Goal: Task Accomplishment & Management: Manage account settings

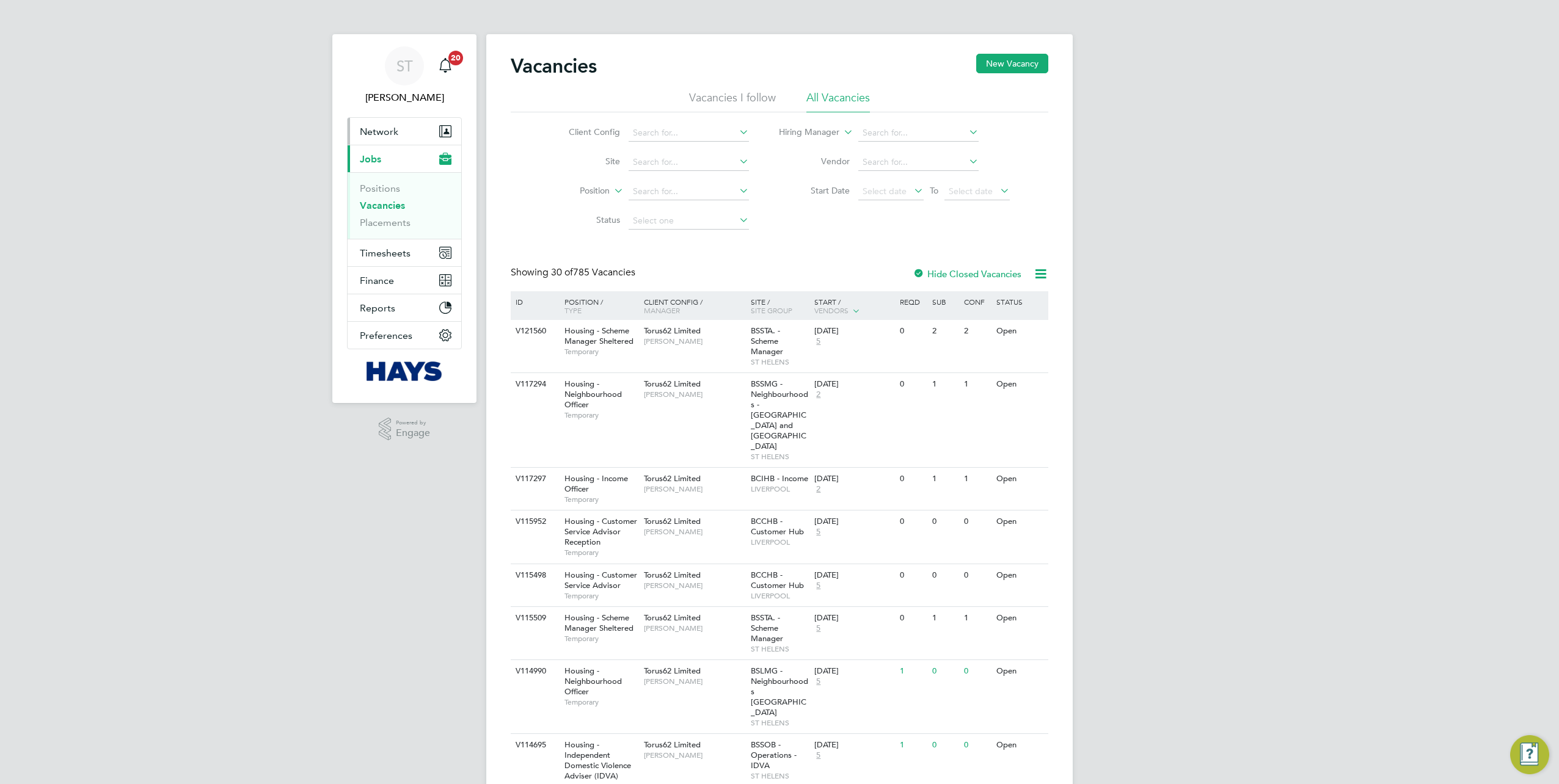
click at [391, 137] on button "Network" at bounding box center [404, 131] width 114 height 27
click at [377, 164] on link "Team Members" at bounding box center [394, 161] width 68 height 12
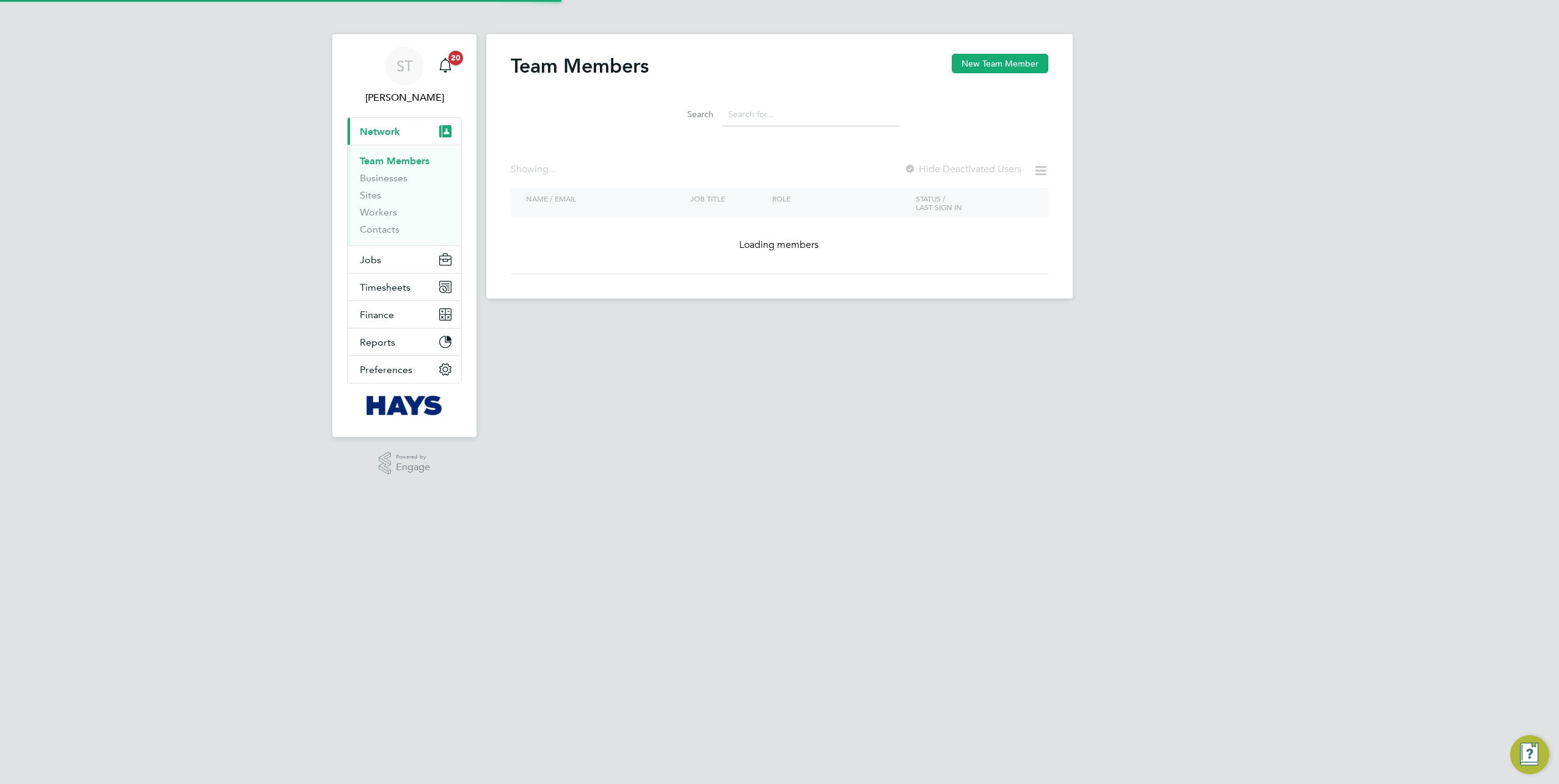
click at [771, 119] on input at bounding box center [811, 114] width 179 height 24
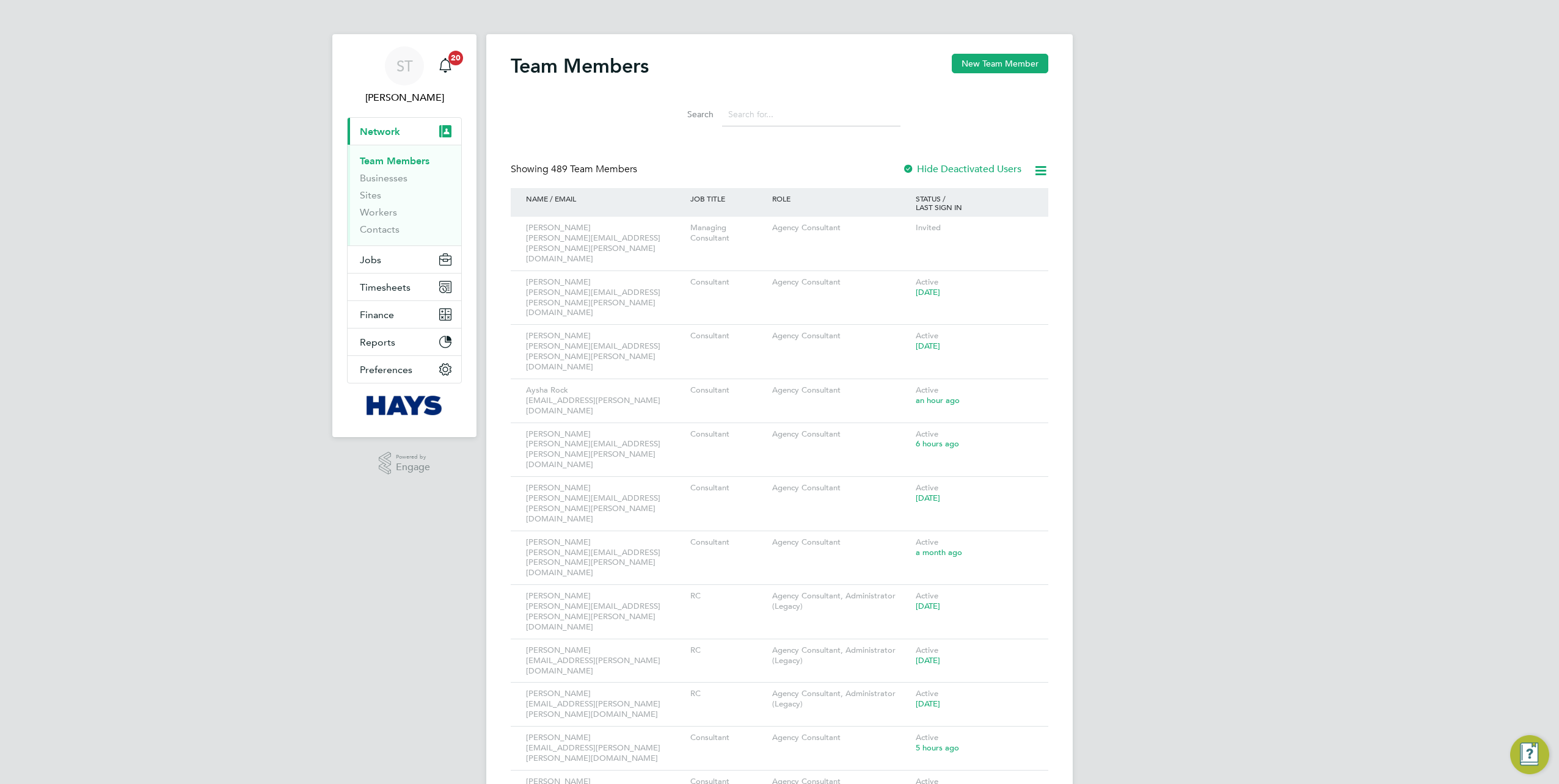
click at [763, 121] on input at bounding box center [811, 114] width 179 height 24
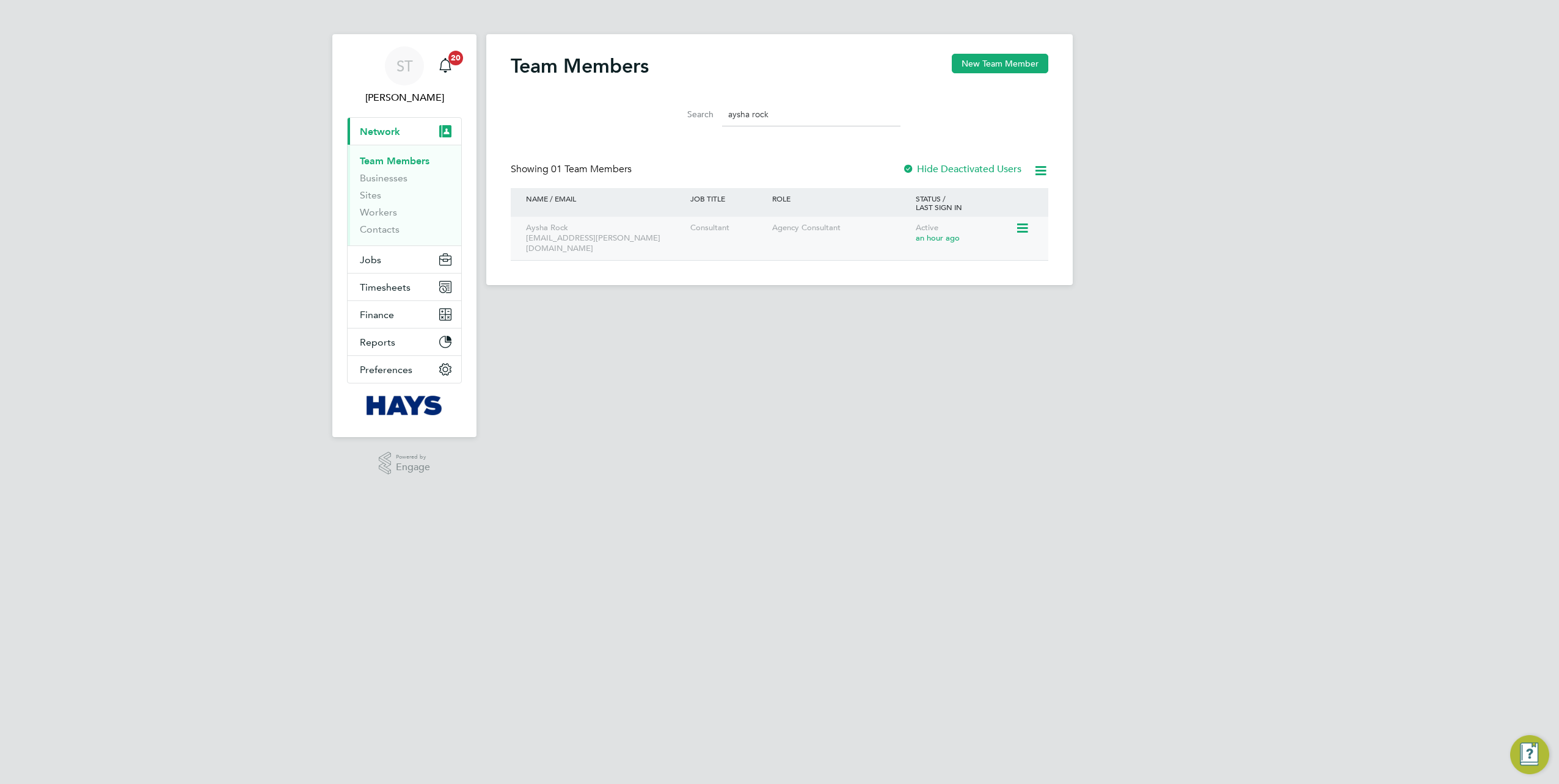
type input "aysha rock"
click at [618, 240] on div "Aysha Rock aysha.rock@hays.com" at bounding box center [605, 238] width 165 height 44
click at [1025, 230] on icon at bounding box center [1021, 229] width 12 height 15
click at [563, 231] on div "Aysha Rock aysha.rock@hays.com" at bounding box center [605, 238] width 165 height 44
click at [1028, 234] on icon at bounding box center [1021, 229] width 12 height 15
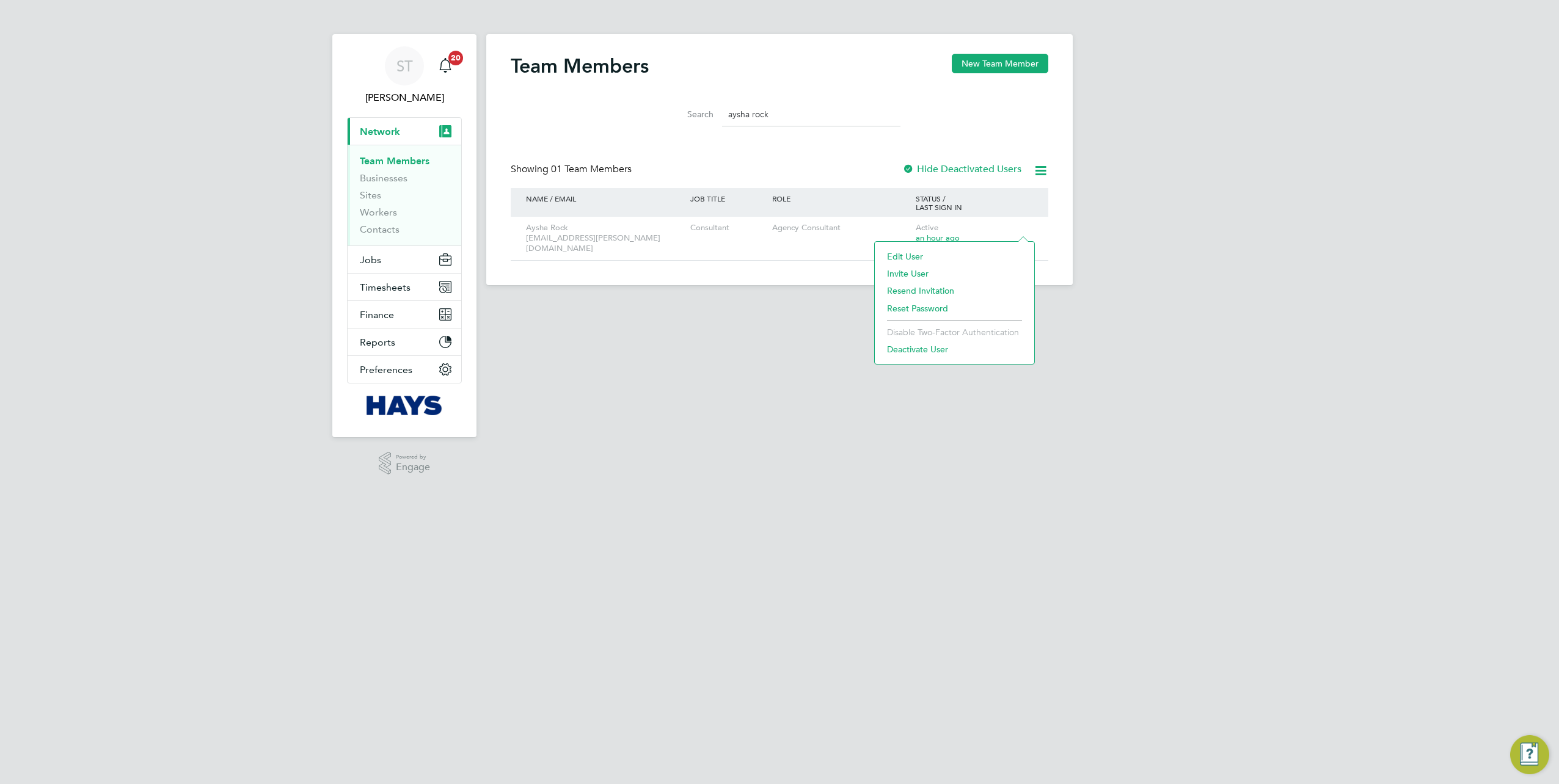
click at [907, 258] on li "Edit User" at bounding box center [955, 256] width 147 height 17
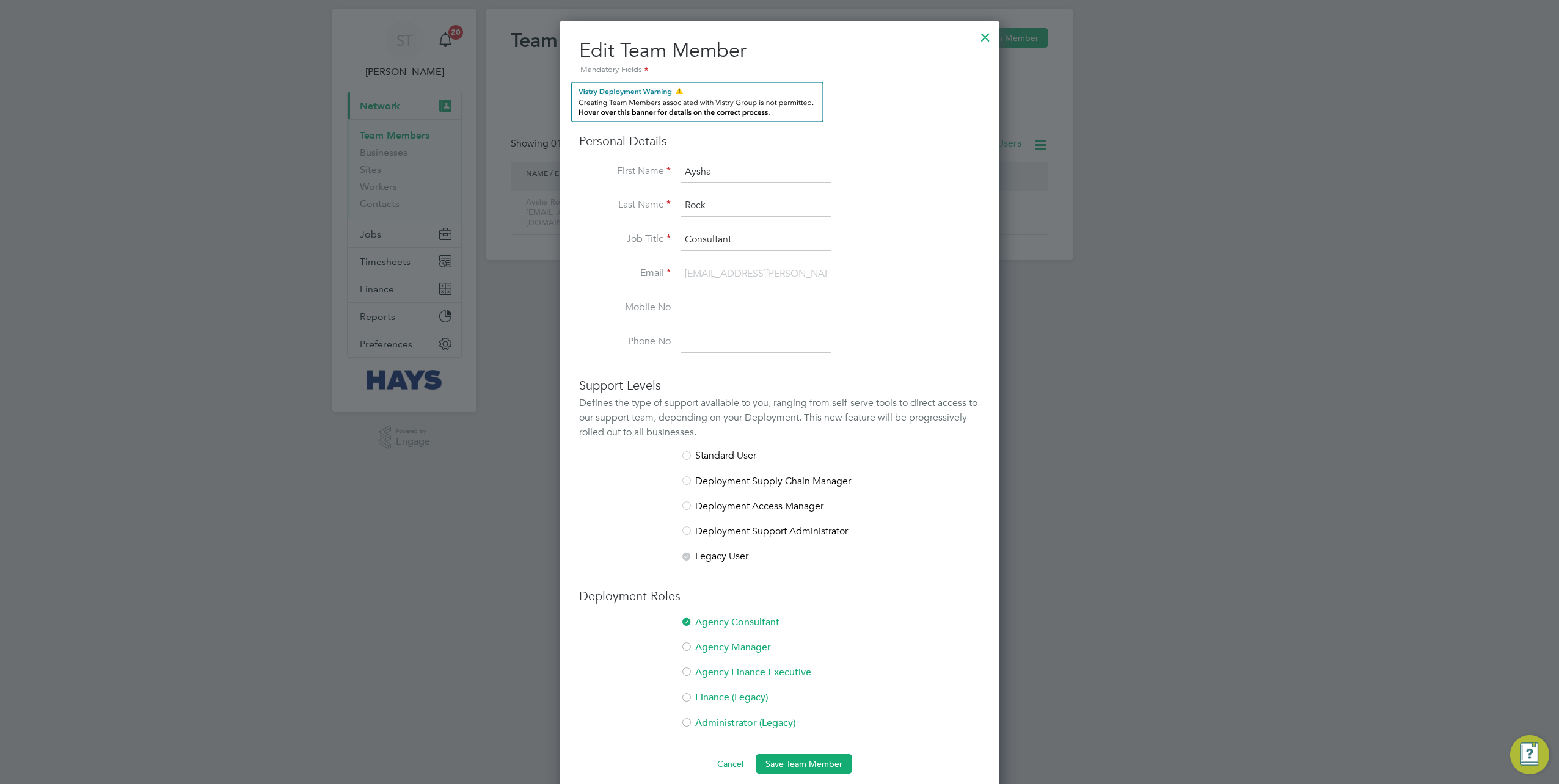
scroll to position [40, 0]
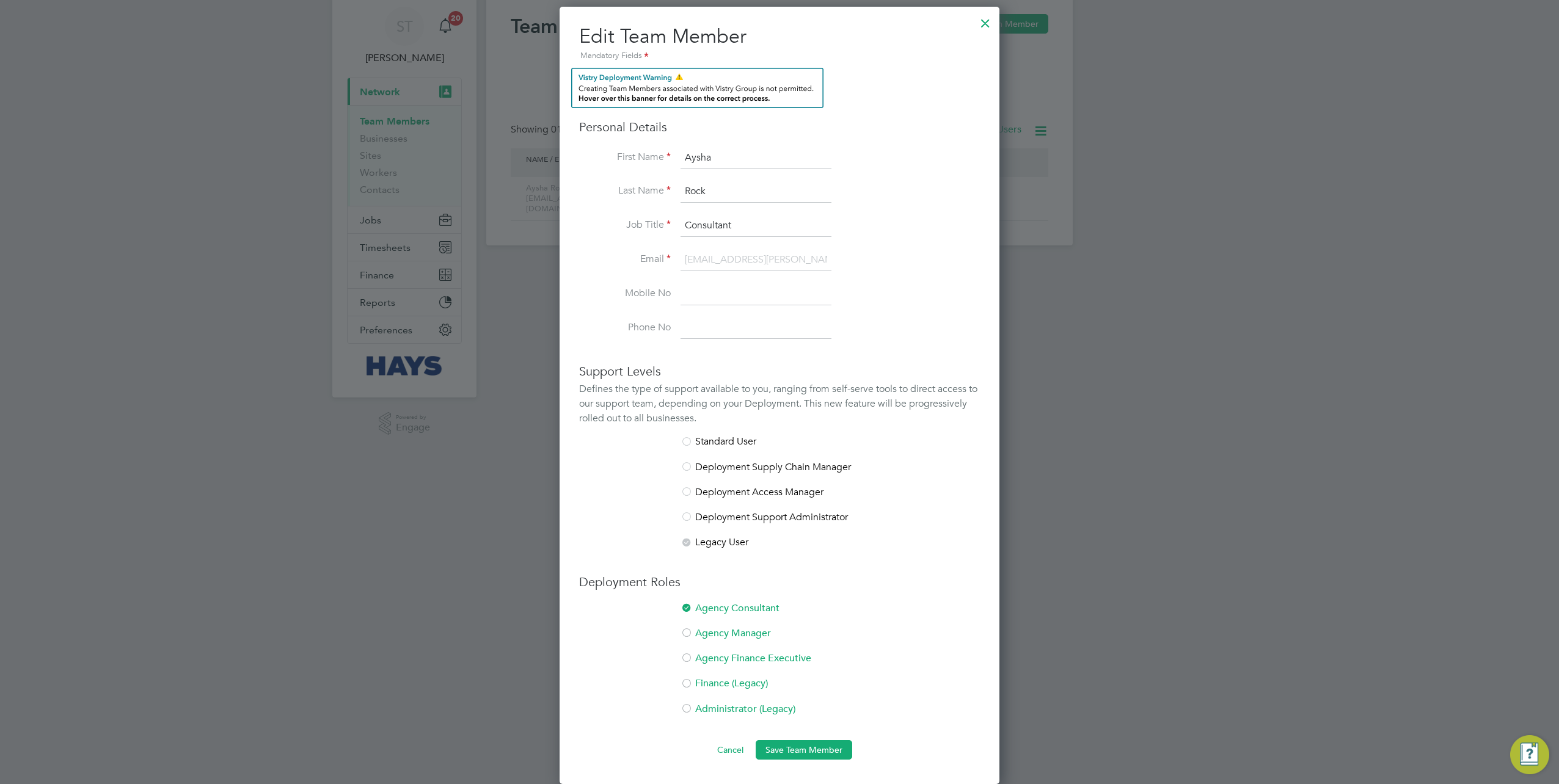
click at [985, 28] on div at bounding box center [985, 20] width 22 height 22
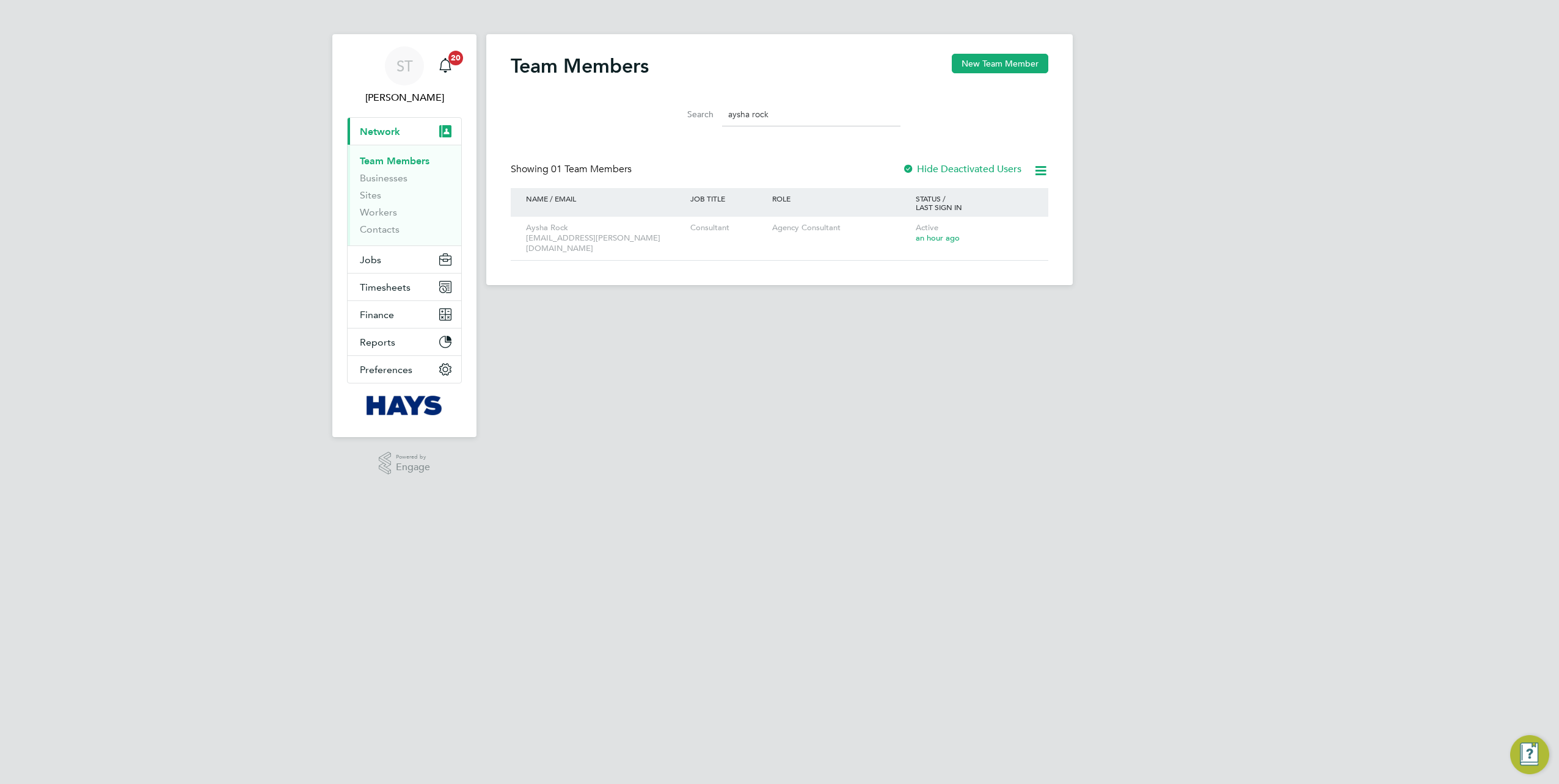
scroll to position [0, 0]
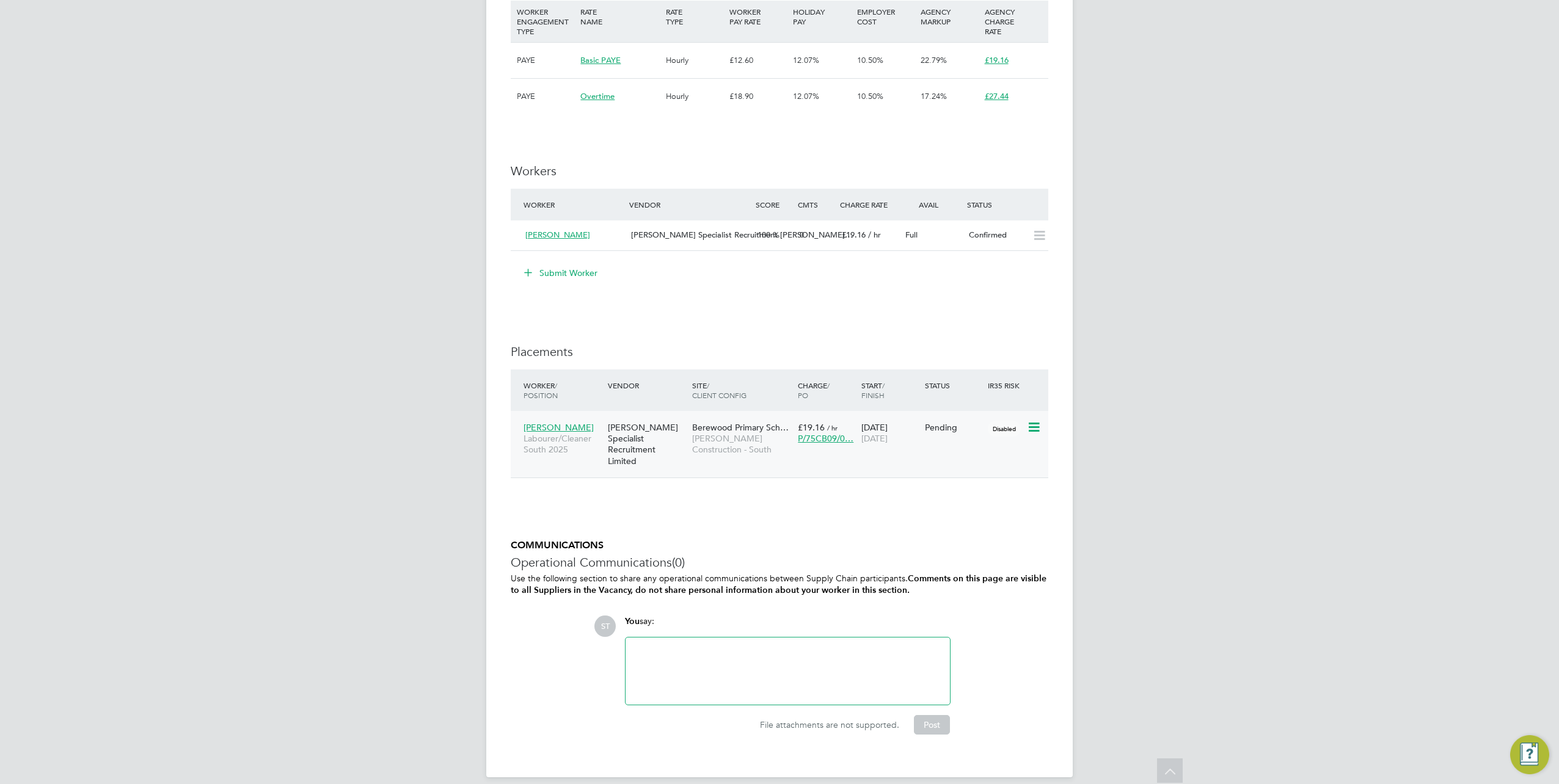
click at [553, 427] on span "[PERSON_NAME]" at bounding box center [558, 427] width 70 height 11
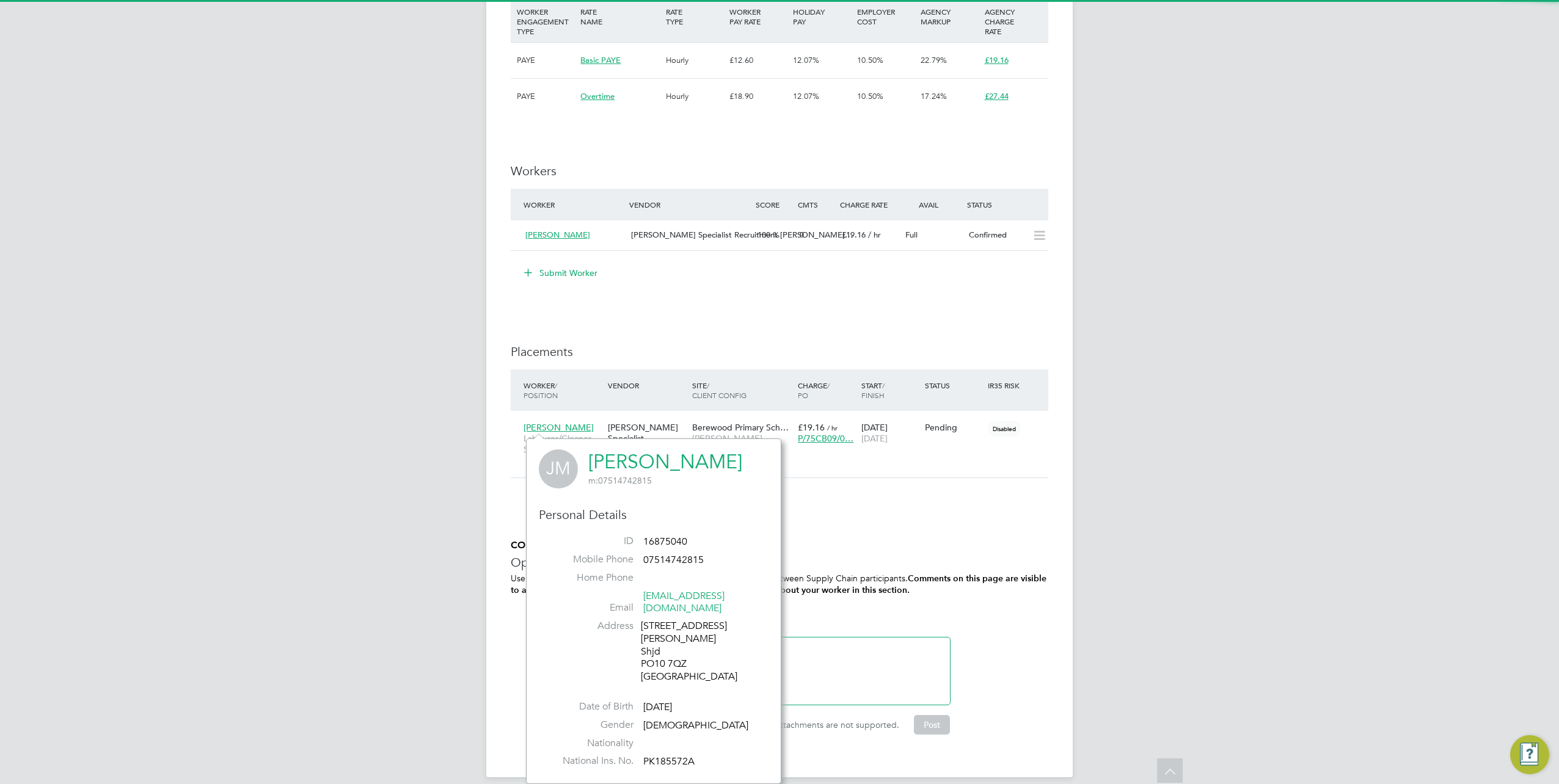
click at [650, 458] on link "[PERSON_NAME]" at bounding box center [665, 462] width 154 height 24
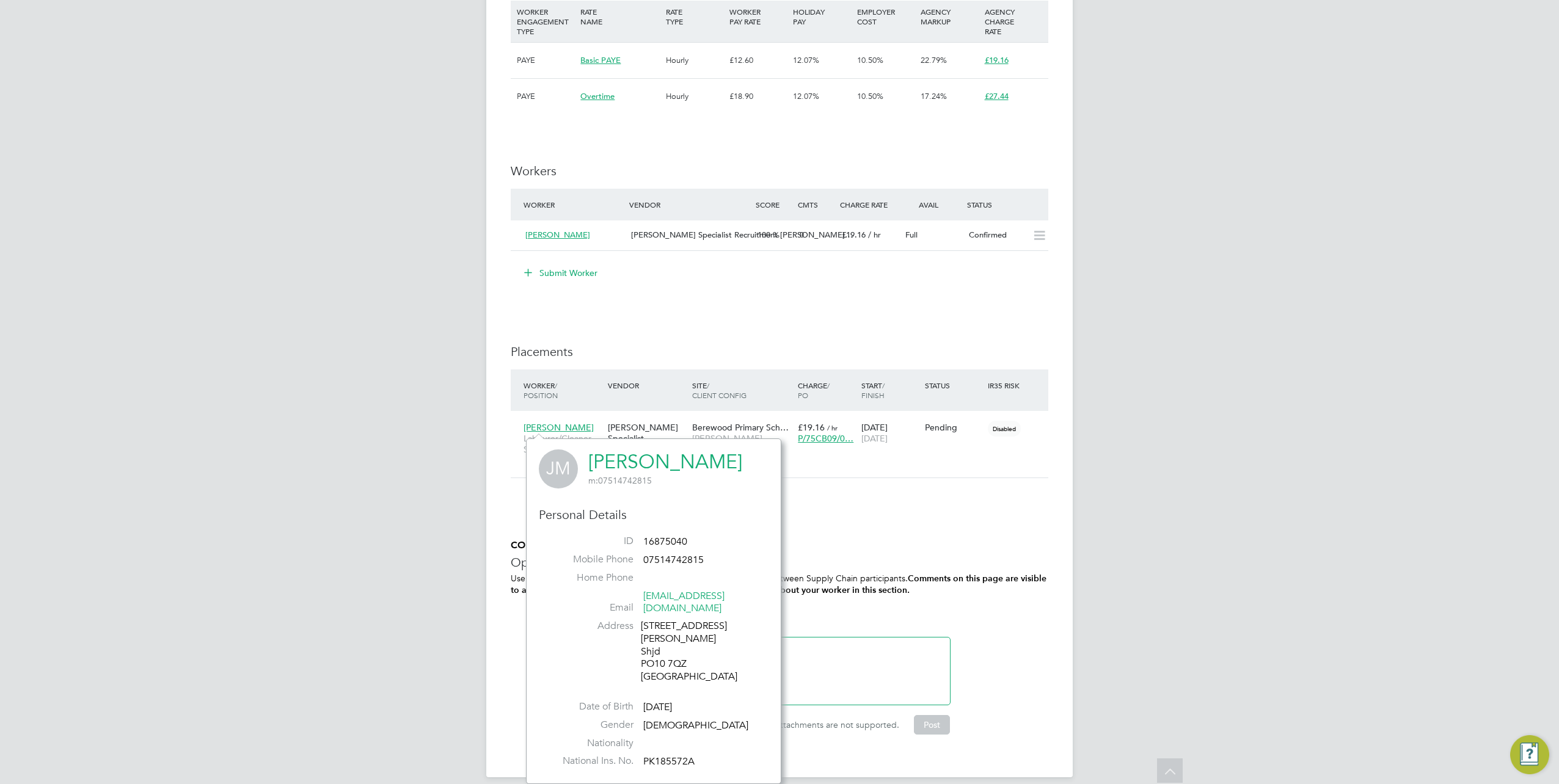
click at [914, 492] on div "IR35 Determination IR35 Status Disabled for this client. This feature can be en…" at bounding box center [779, 152] width 538 height 1201
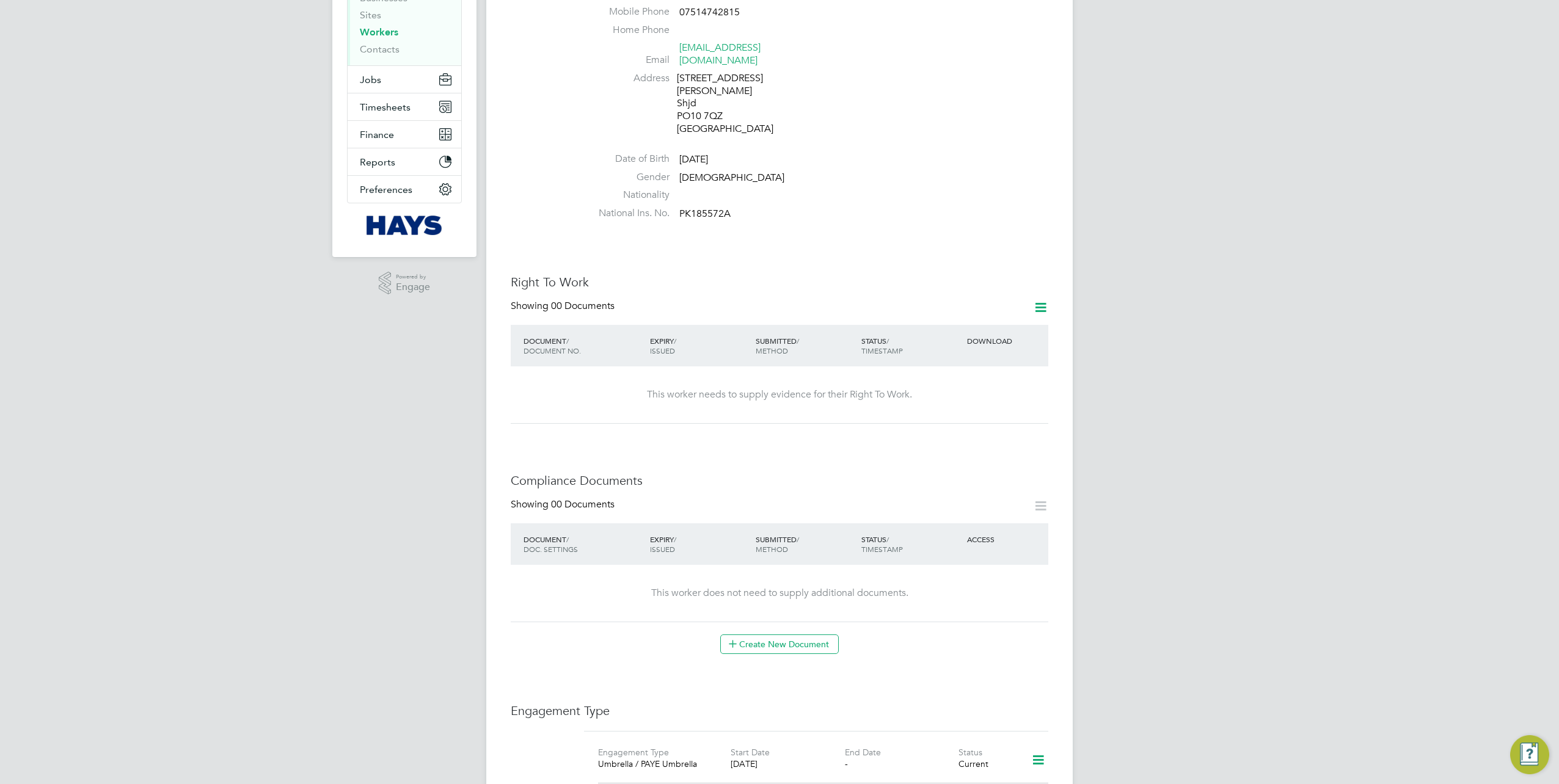
scroll to position [245, 0]
